Goal: Communication & Community: Answer question/provide support

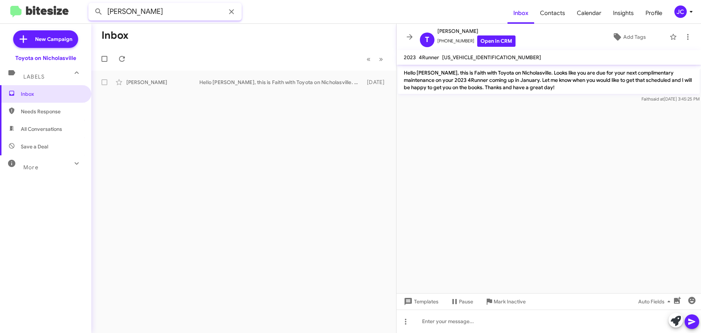
drag, startPoint x: 162, startPoint y: 12, endPoint x: -53, endPoint y: -3, distance: 216.2
click at [0, 0] on html "[PERSON_NAME] Inbox Contacts Calendar Insights Profile JC New Campaign Toyota o…" at bounding box center [350, 166] width 701 height 333
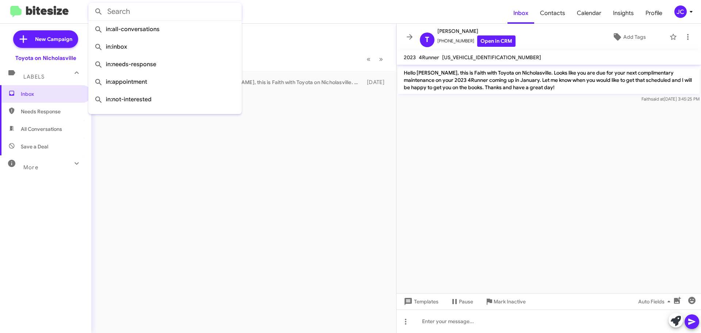
click at [91, 4] on button at bounding box center [98, 11] width 15 height 15
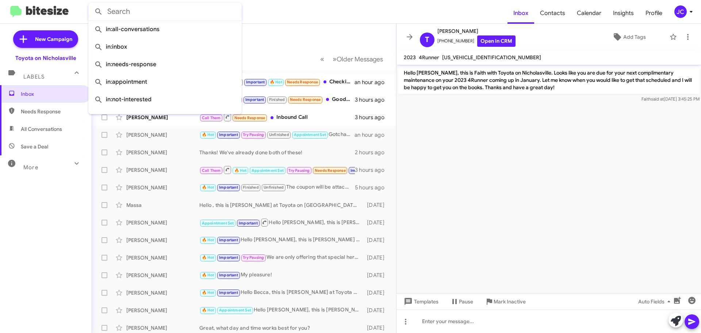
drag, startPoint x: 247, startPoint y: 43, endPoint x: 246, endPoint y: 48, distance: 5.2
click at [247, 43] on mat-toolbar-row "Inbox" at bounding box center [243, 35] width 305 height 23
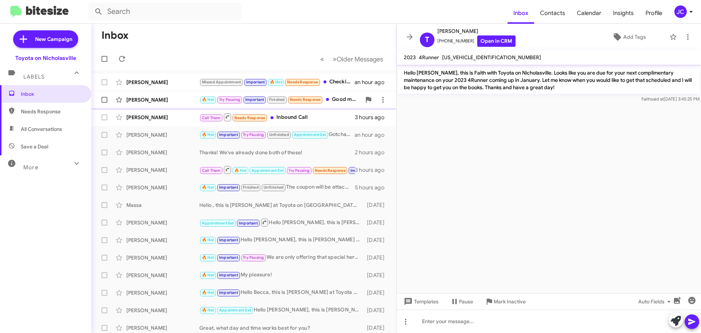
click at [141, 103] on div "[PERSON_NAME] 🔥 Hot Try Pausing Important Finished Needs Response Good morning,…" at bounding box center [243, 99] width 293 height 15
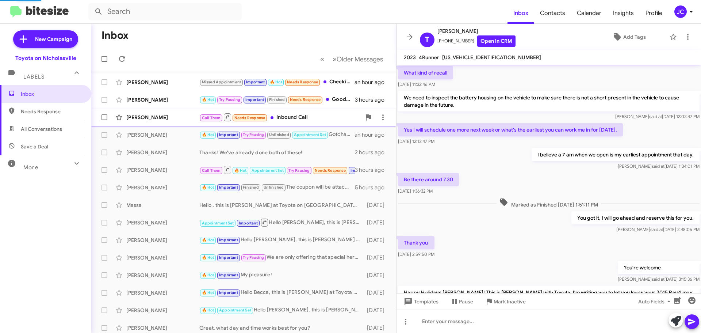
scroll to position [726, 0]
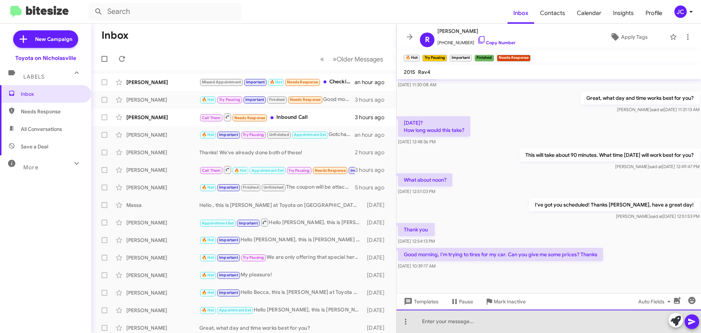
click at [481, 319] on div at bounding box center [548, 320] width 304 height 23
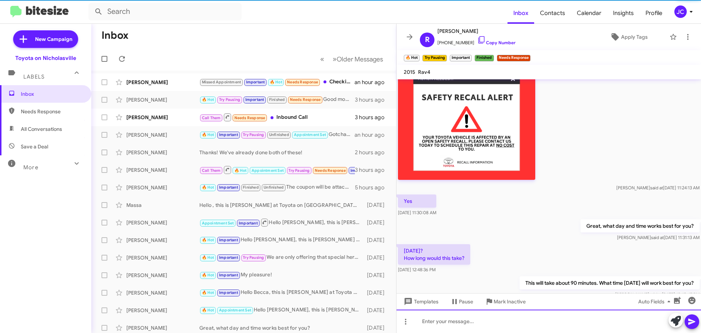
scroll to position [0, 0]
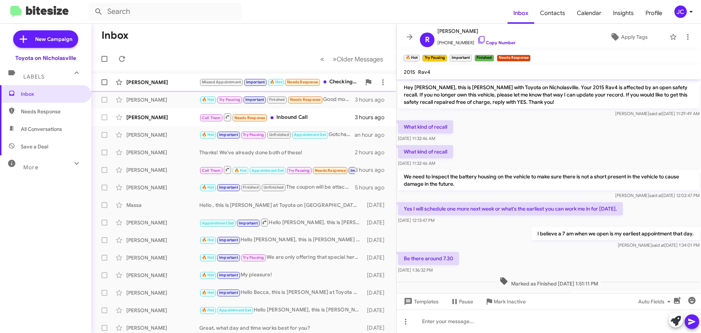
click at [138, 78] on div "[PERSON_NAME] Missed Appointment Important 🔥 Hot Needs Response Checking in an …" at bounding box center [243, 82] width 293 height 15
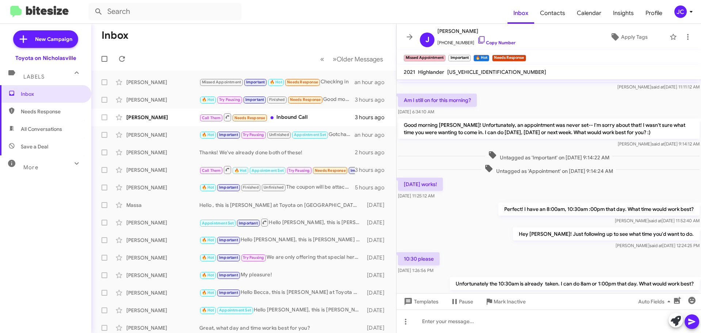
scroll to position [34, 0]
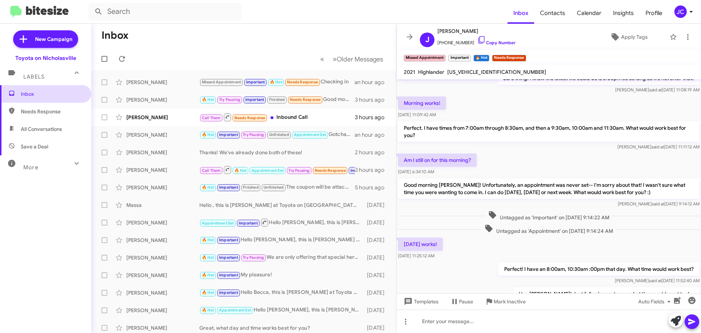
click at [79, 90] on span "Inbox" at bounding box center [45, 94] width 91 height 18
